Goal: Task Accomplishment & Management: Use online tool/utility

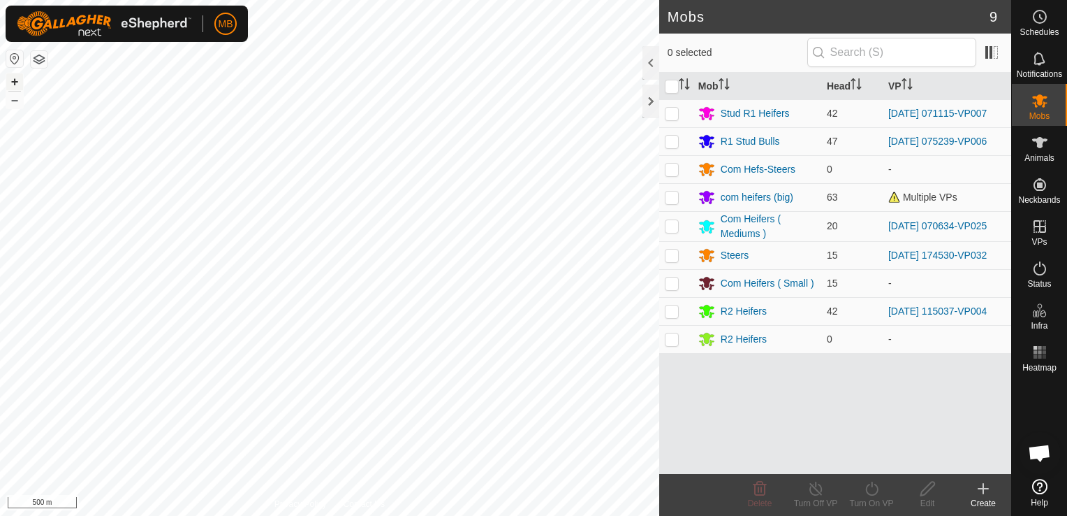
click at [17, 85] on button "+" at bounding box center [14, 81] width 17 height 17
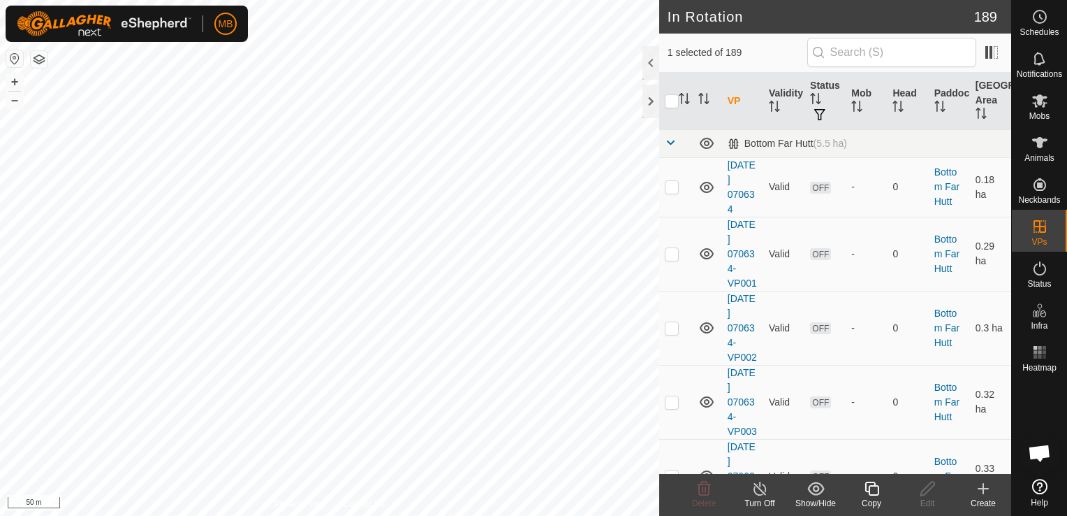
click at [872, 499] on div "Copy" at bounding box center [872, 503] width 56 height 13
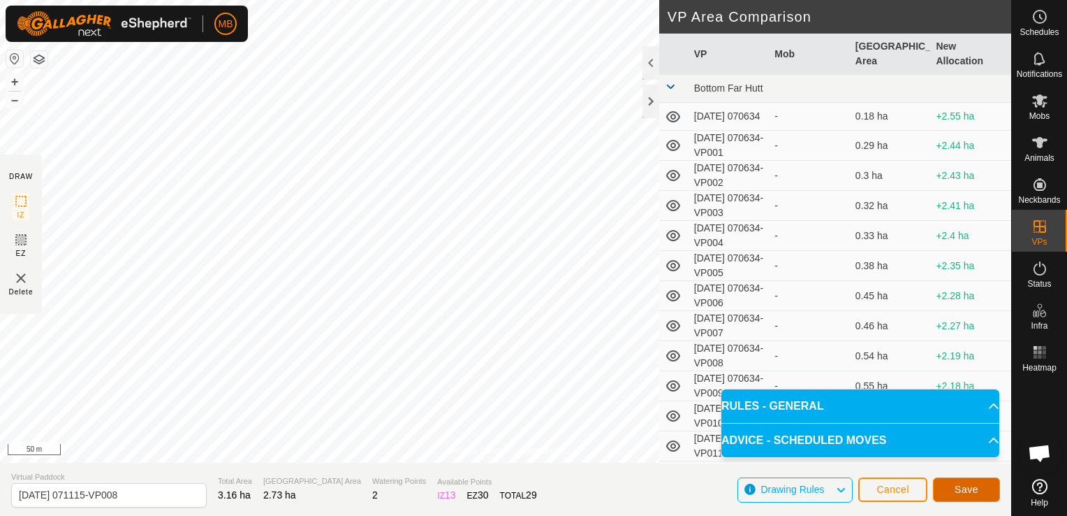
click at [968, 484] on span "Save" at bounding box center [967, 488] width 24 height 11
